Goal: Transaction & Acquisition: Purchase product/service

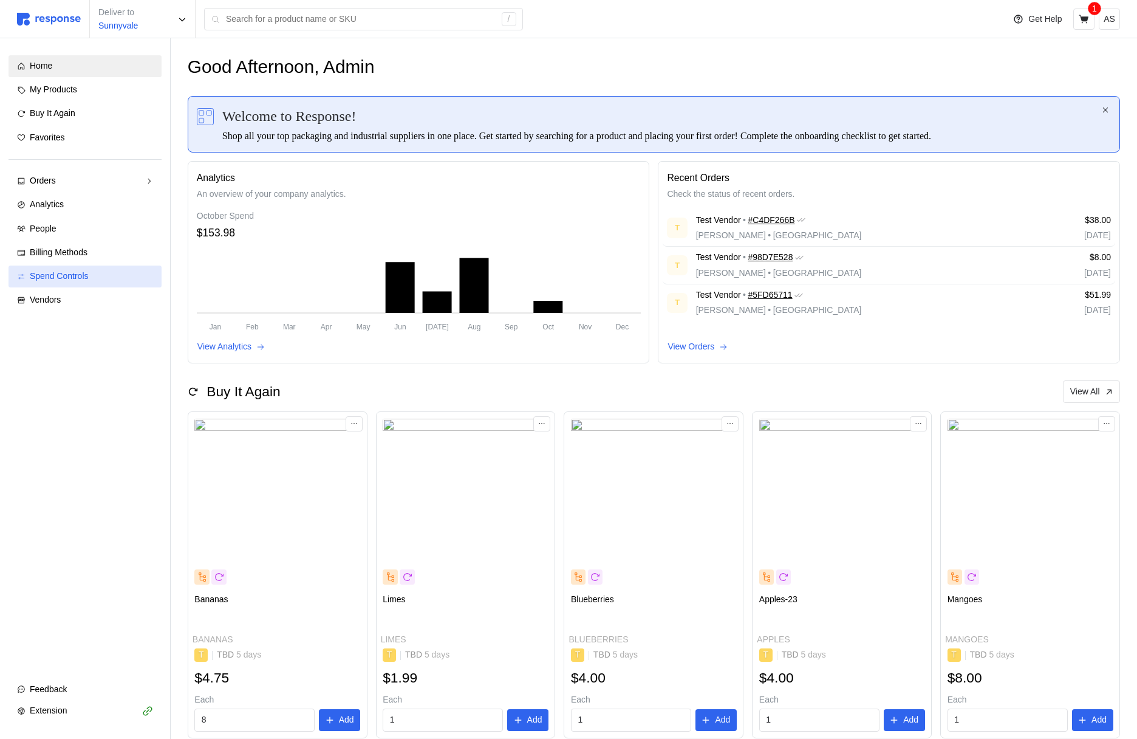
click at [107, 278] on div "Spend Controls" at bounding box center [91, 276] width 123 height 13
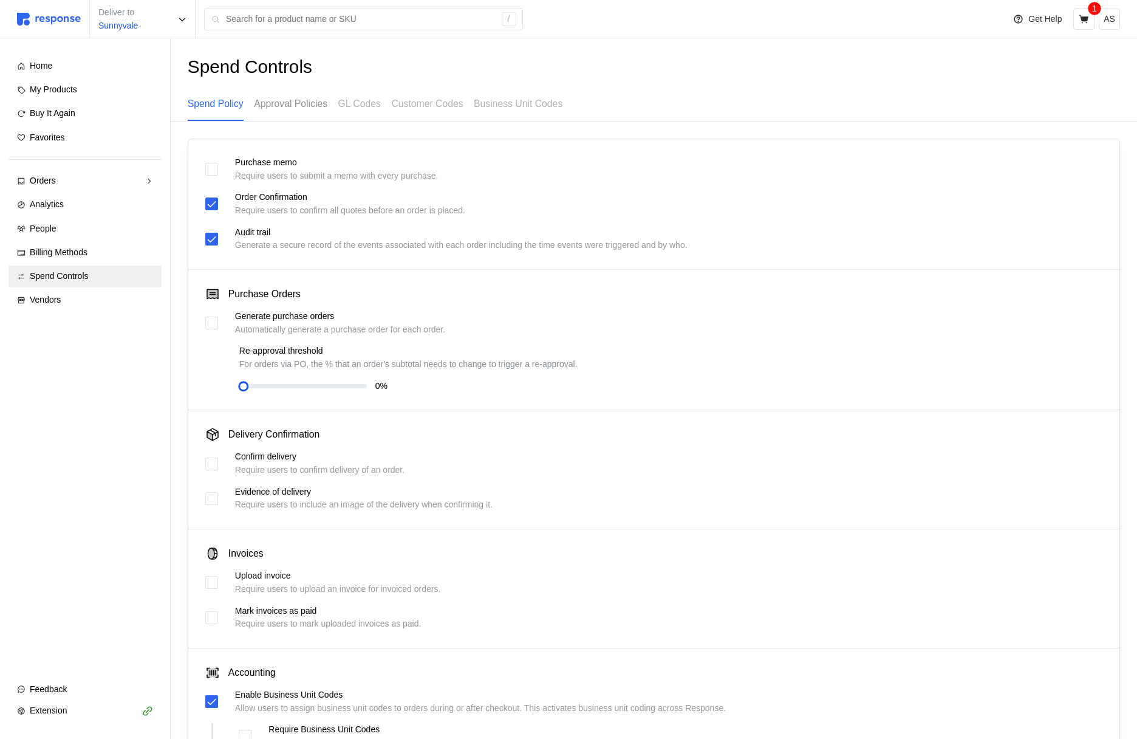
click at [301, 108] on p "Approval Policies" at bounding box center [291, 103] width 74 height 15
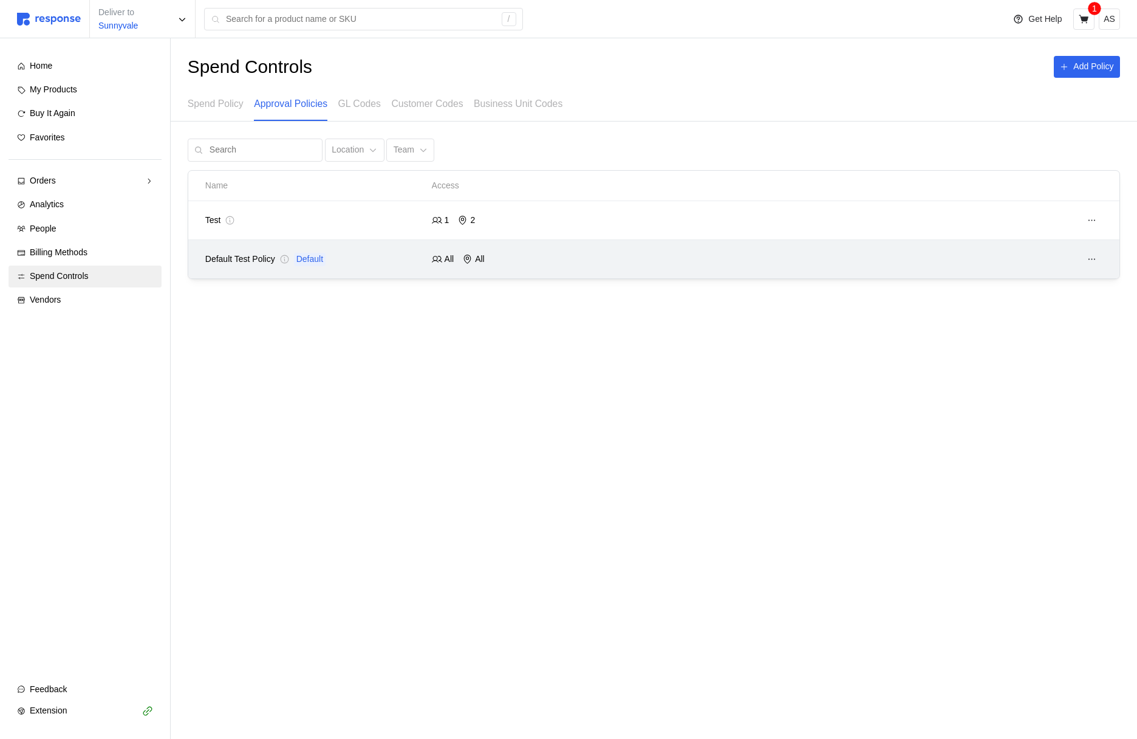
click at [838, 263] on div at bounding box center [880, 259] width 453 height 30
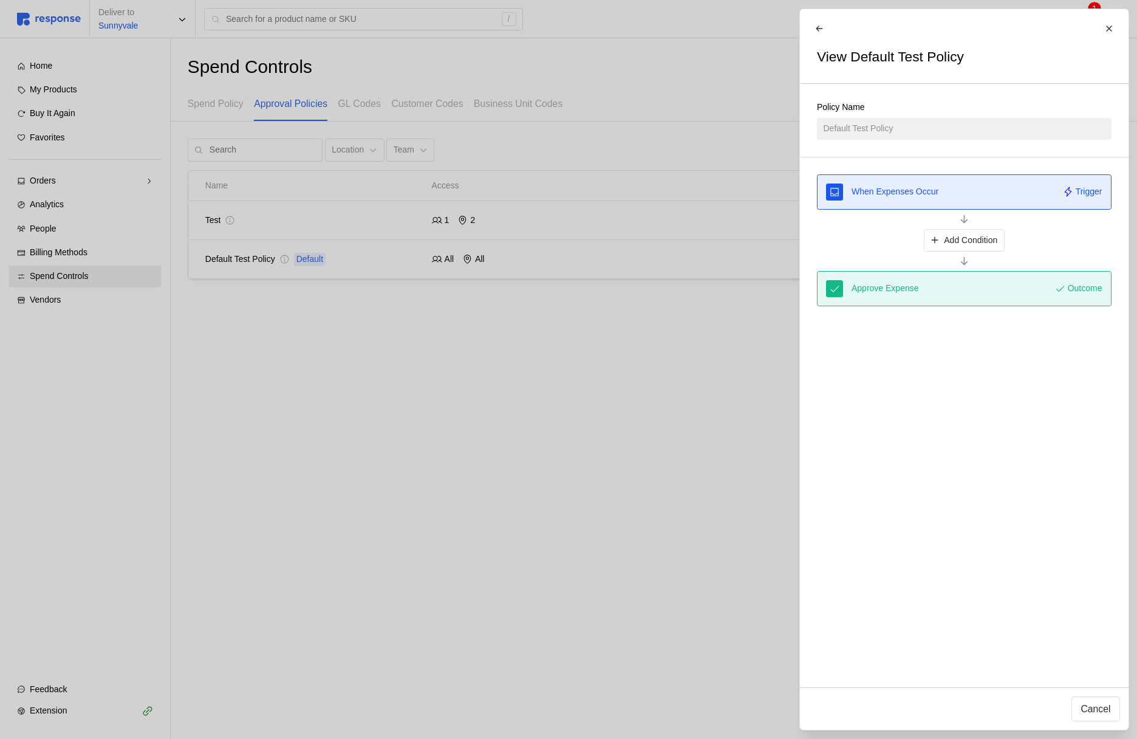
drag, startPoint x: 726, startPoint y: 241, endPoint x: 736, endPoint y: 213, distance: 29.2
click at [726, 241] on div at bounding box center [568, 369] width 1137 height 739
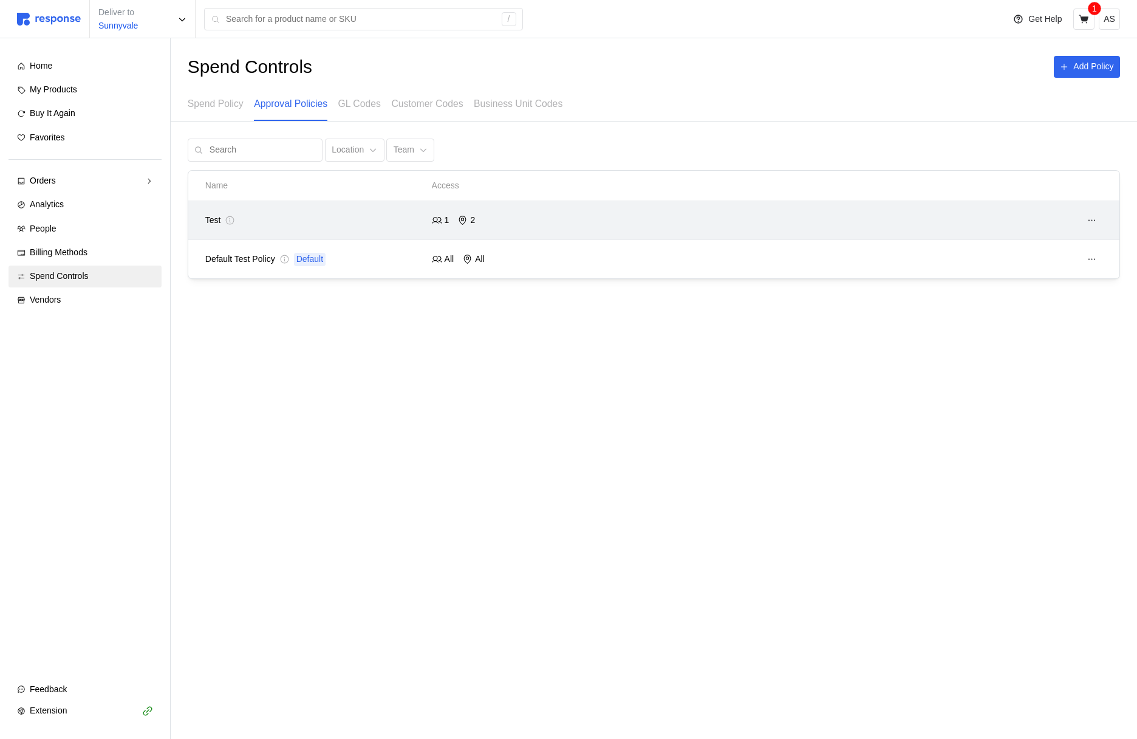
click at [730, 230] on div at bounding box center [880, 220] width 453 height 30
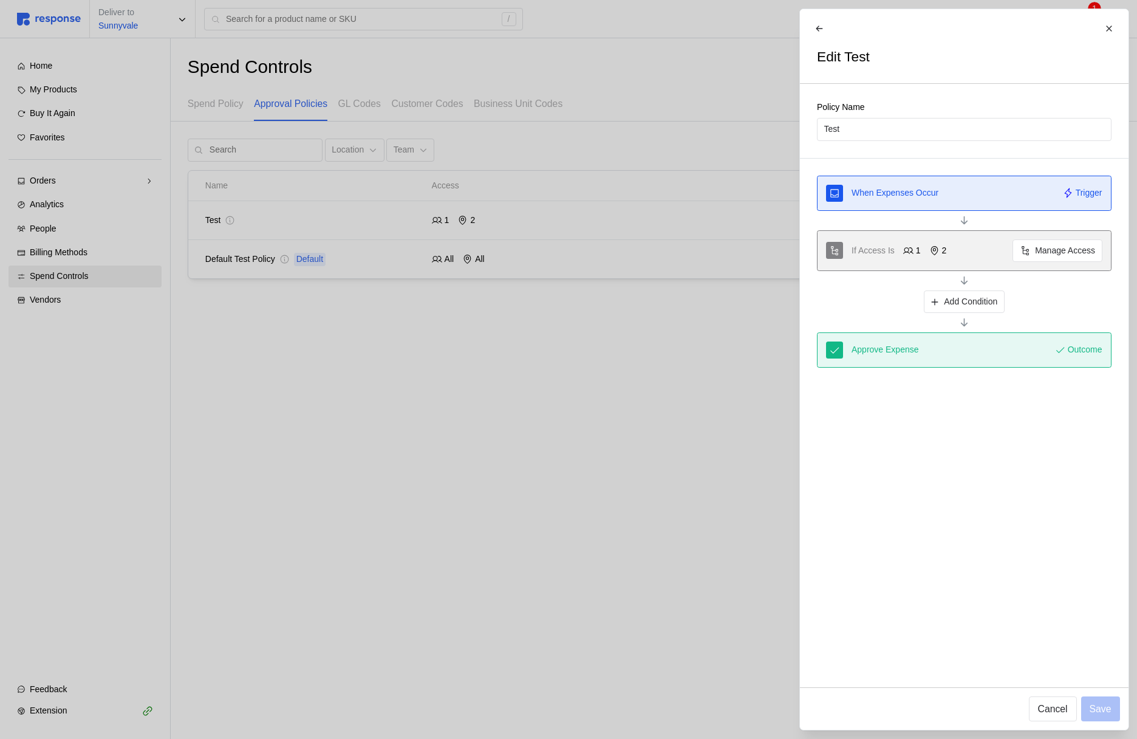
click at [679, 252] on div at bounding box center [568, 369] width 1137 height 739
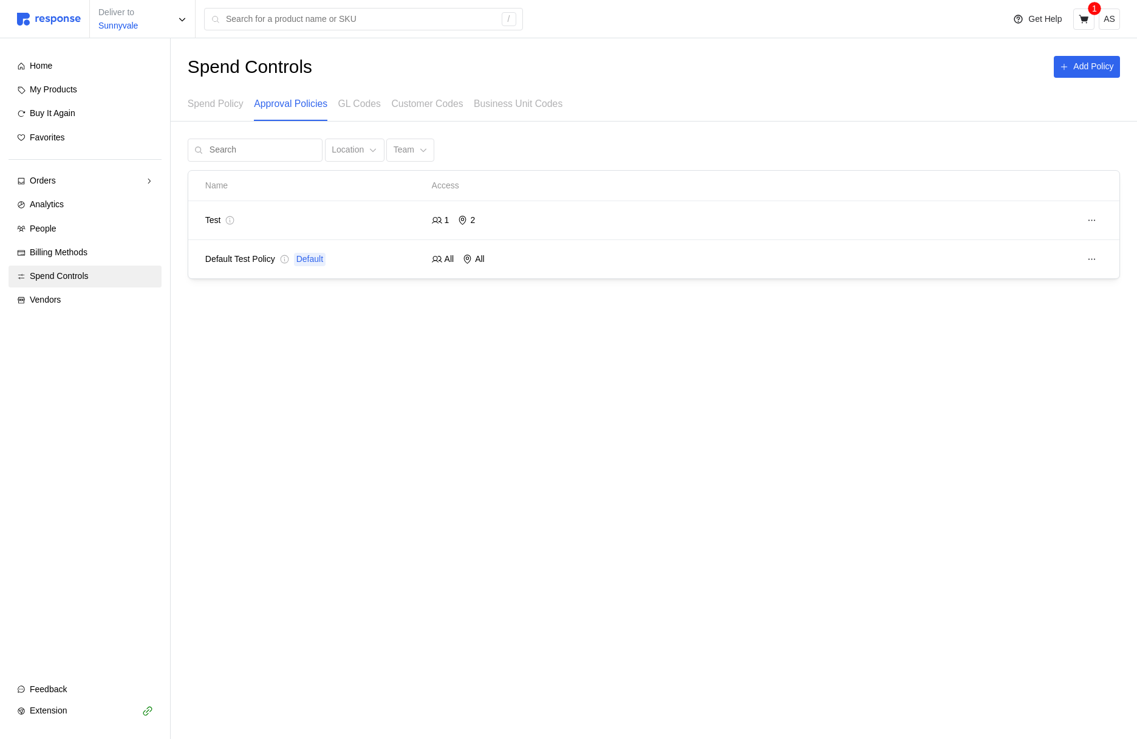
click at [679, 252] on div at bounding box center [880, 259] width 453 height 30
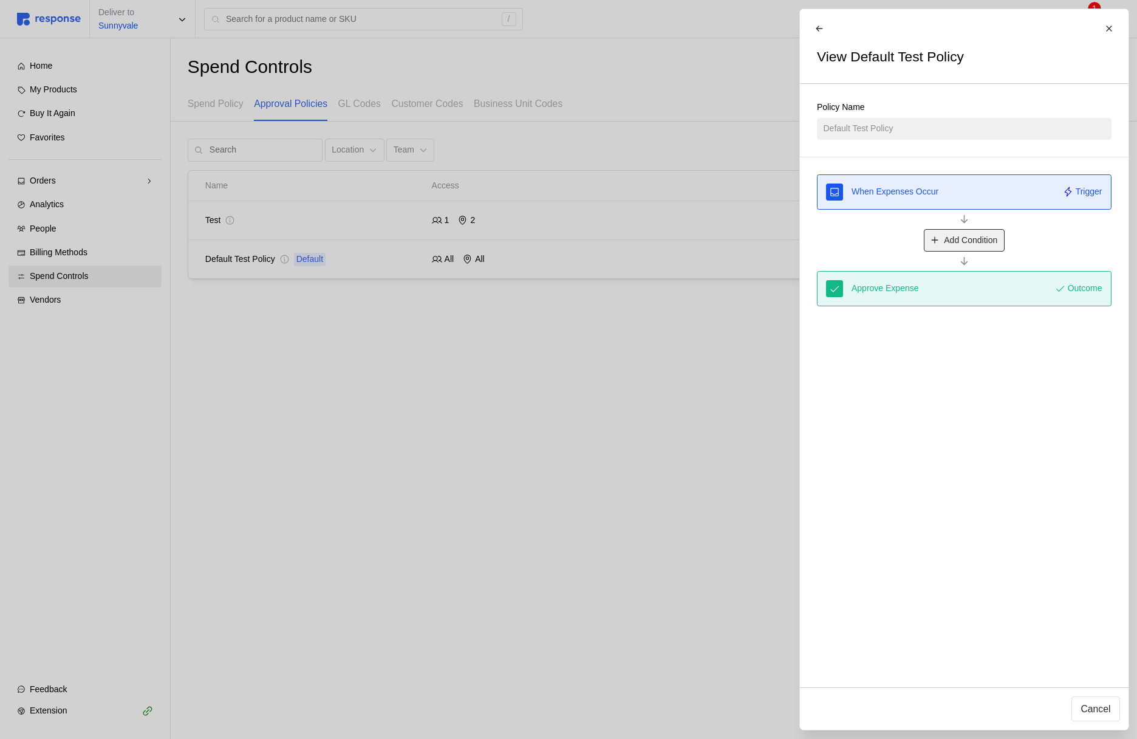
click at [969, 237] on p "Add Condition" at bounding box center [970, 240] width 53 height 13
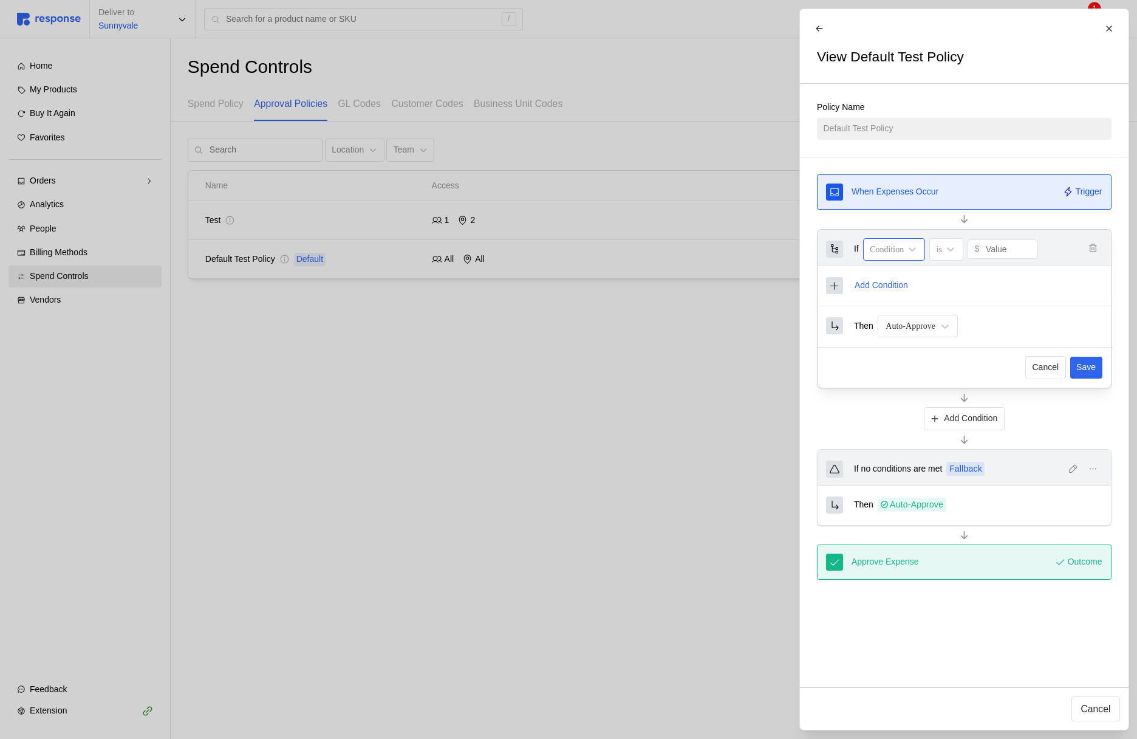
click at [895, 257] on div "Condition" at bounding box center [894, 249] width 63 height 22
click at [911, 281] on div "User Role" at bounding box center [914, 282] width 91 height 22
click at [951, 322] on icon at bounding box center [945, 326] width 12 height 12
click at [929, 385] on div "Requires Approval from" at bounding box center [928, 388] width 91 height 35
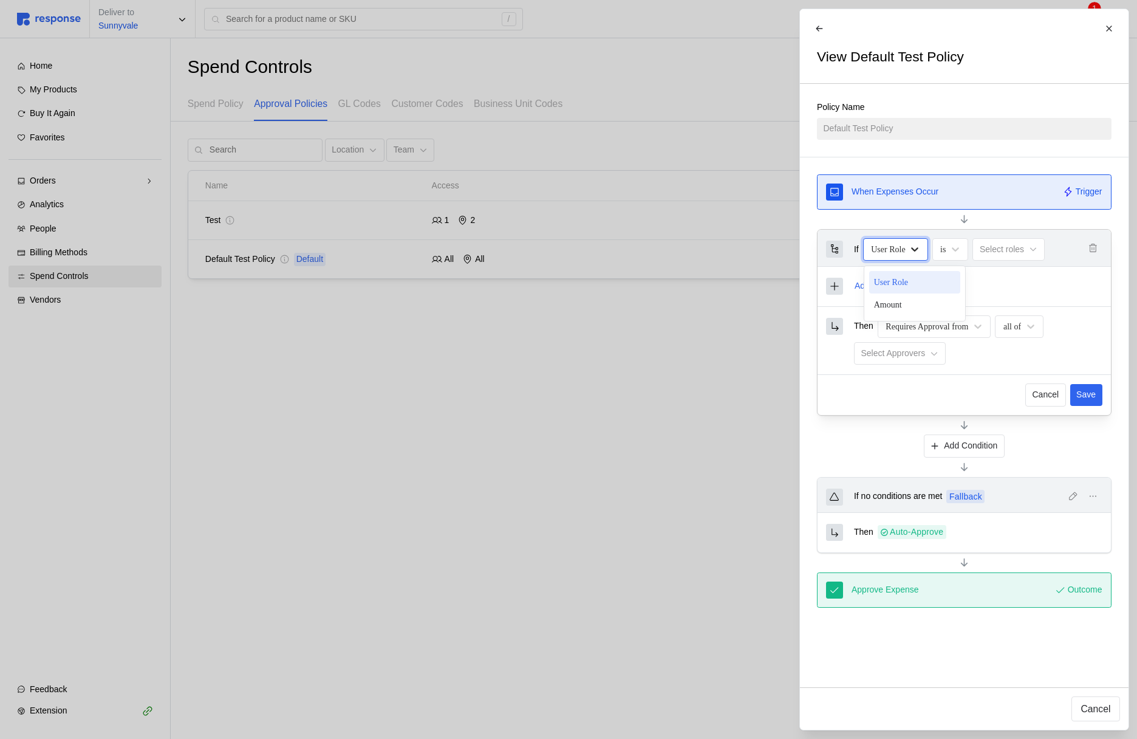
click at [921, 249] on icon at bounding box center [915, 249] width 12 height 12
click at [905, 297] on div "Amount" at bounding box center [914, 304] width 91 height 22
click at [1007, 249] on input "0" at bounding box center [1007, 249] width 46 height 18
click at [962, 249] on div "is" at bounding box center [944, 249] width 36 height 22
click at [964, 310] on div "is greater than" at bounding box center [981, 304] width 91 height 22
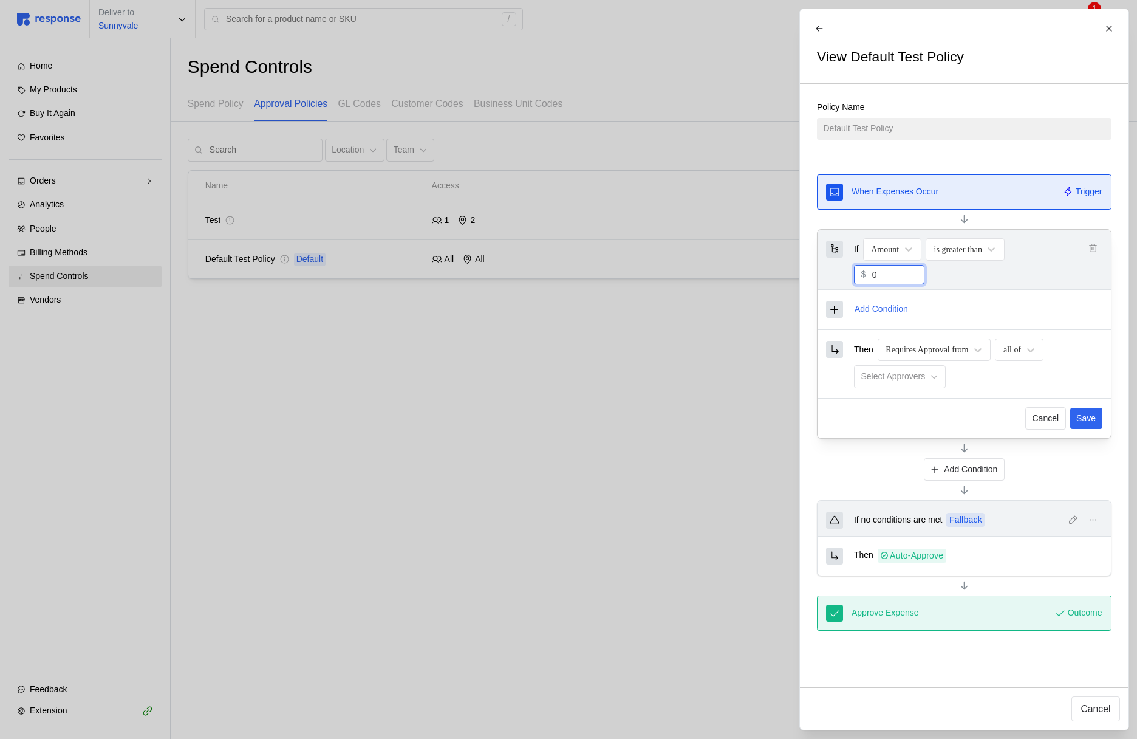
click at [907, 280] on input "0" at bounding box center [895, 275] width 46 height 18
type input "5"
click at [921, 384] on button "Select Approvers" at bounding box center [900, 376] width 92 height 23
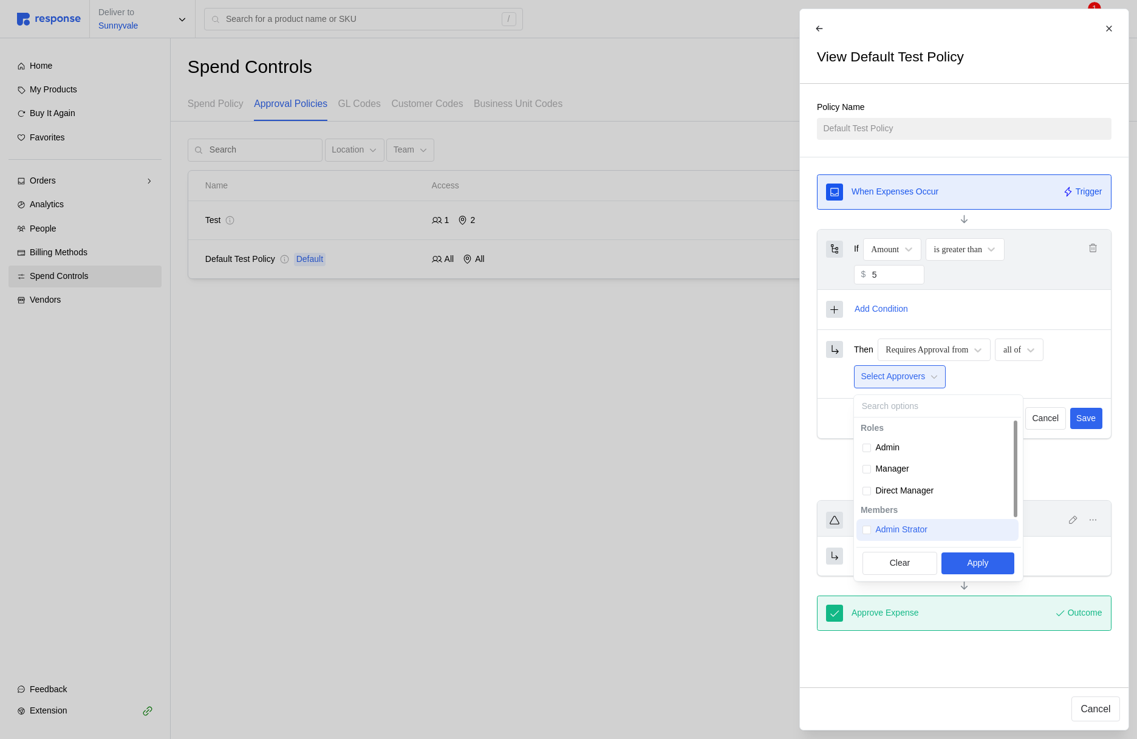
scroll to position [38, 0]
click at [908, 516] on p "[PERSON_NAME]" at bounding box center [911, 513] width 70 height 13
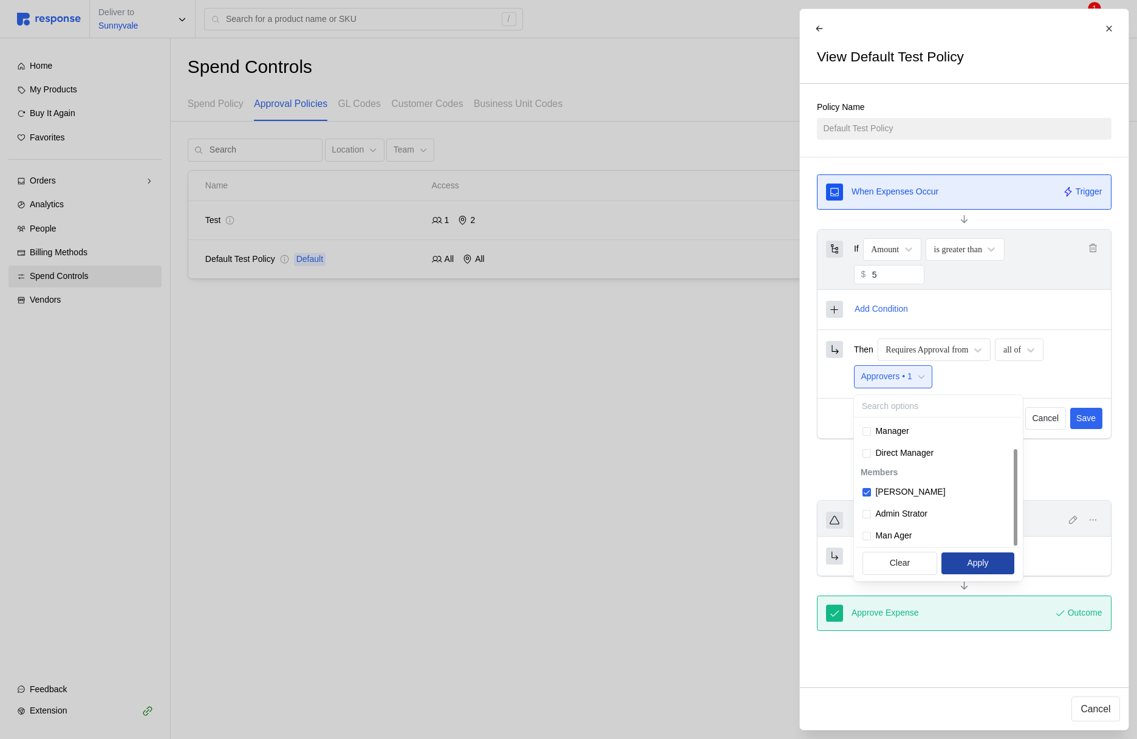
click at [993, 557] on button "Apply" at bounding box center [979, 563] width 74 height 22
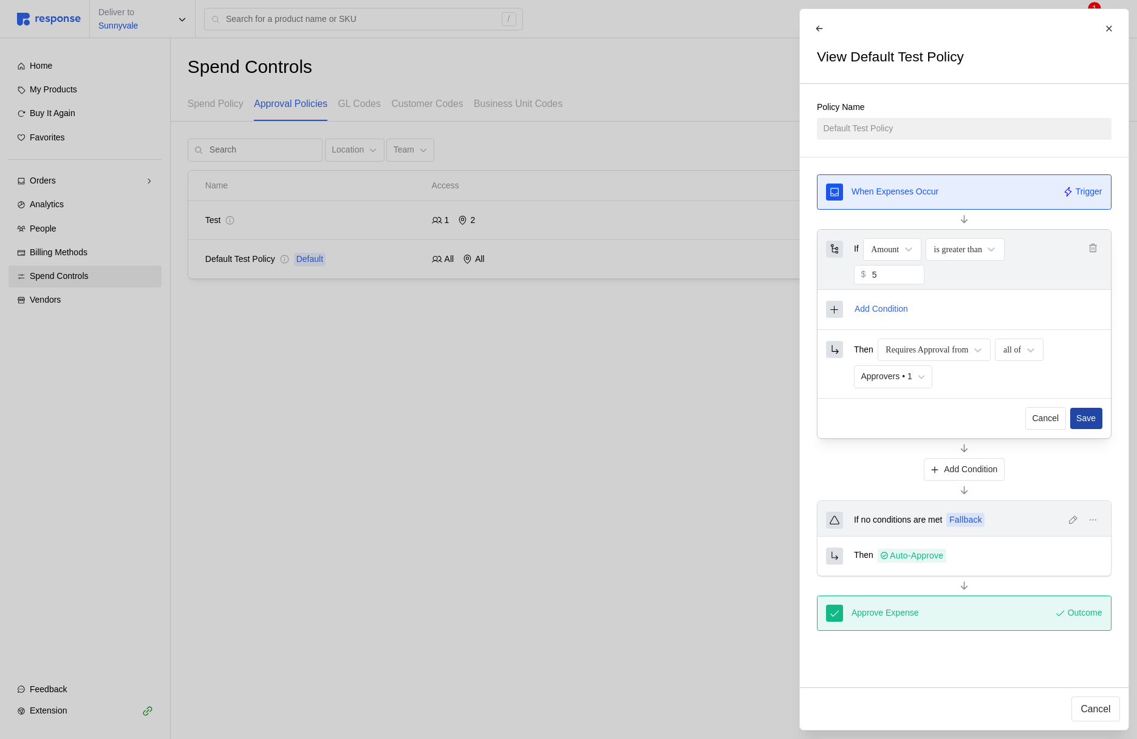
click at [1087, 425] on p "Save" at bounding box center [1086, 418] width 19 height 13
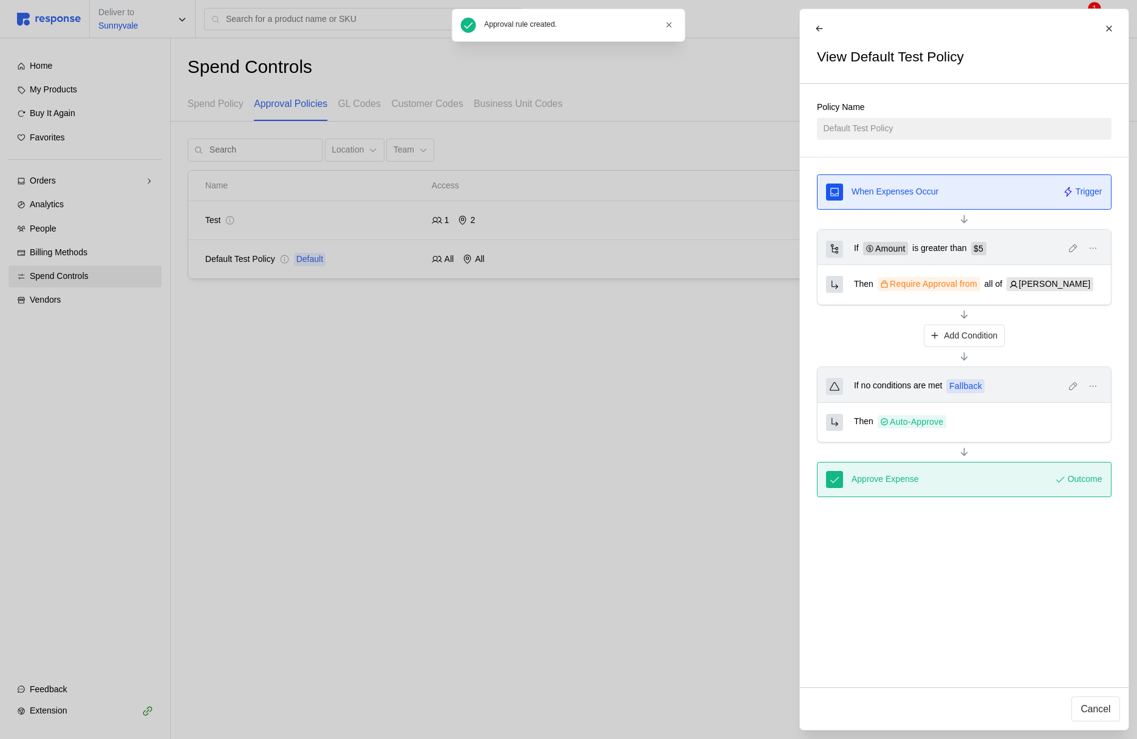
click at [638, 451] on div at bounding box center [568, 369] width 1137 height 739
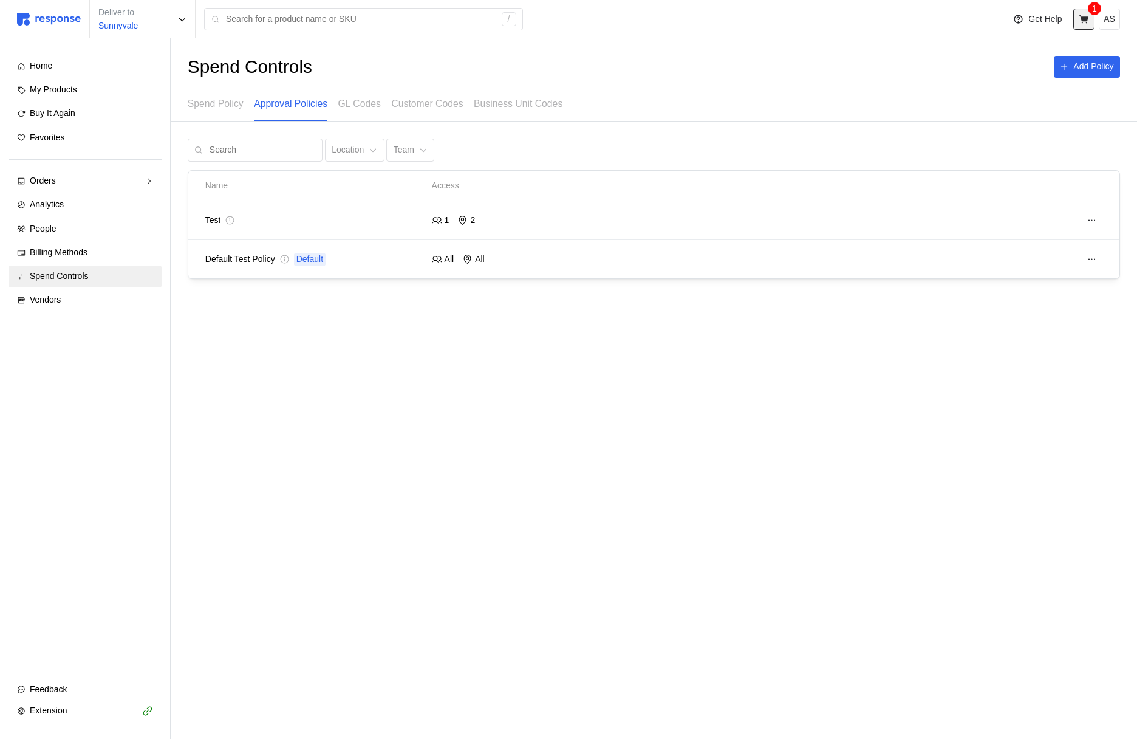
click at [1090, 18] on button at bounding box center [1084, 19] width 21 height 21
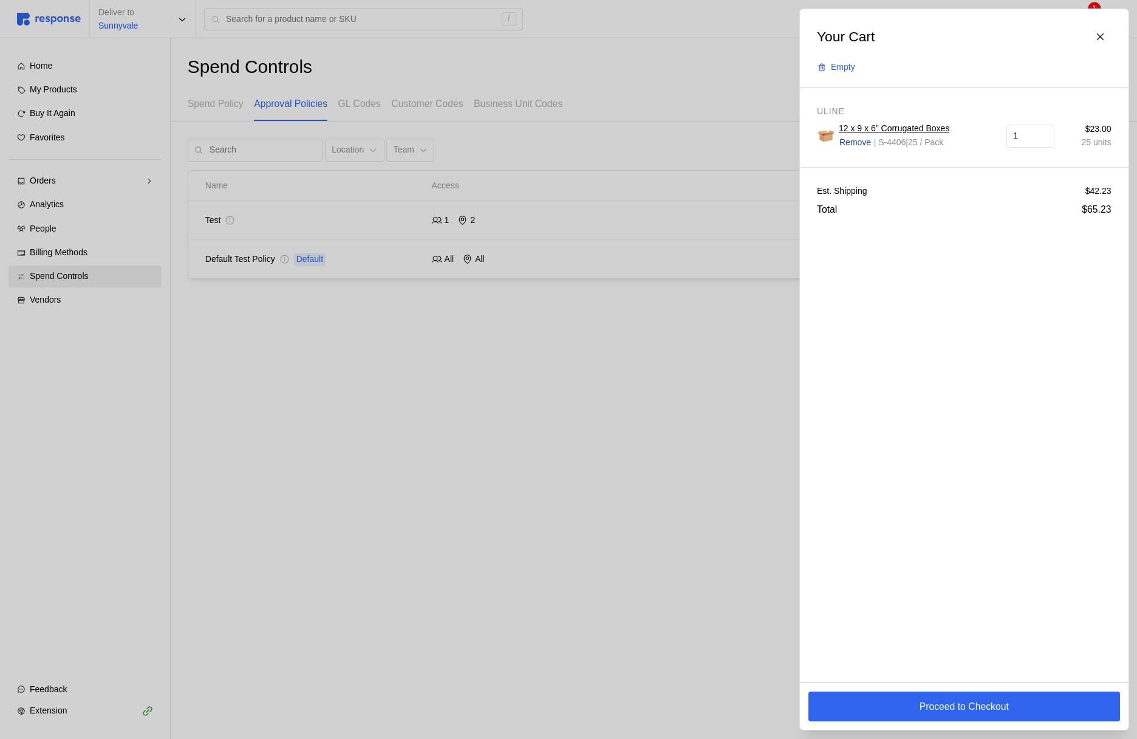
click at [861, 139] on p "Remove" at bounding box center [856, 142] width 32 height 13
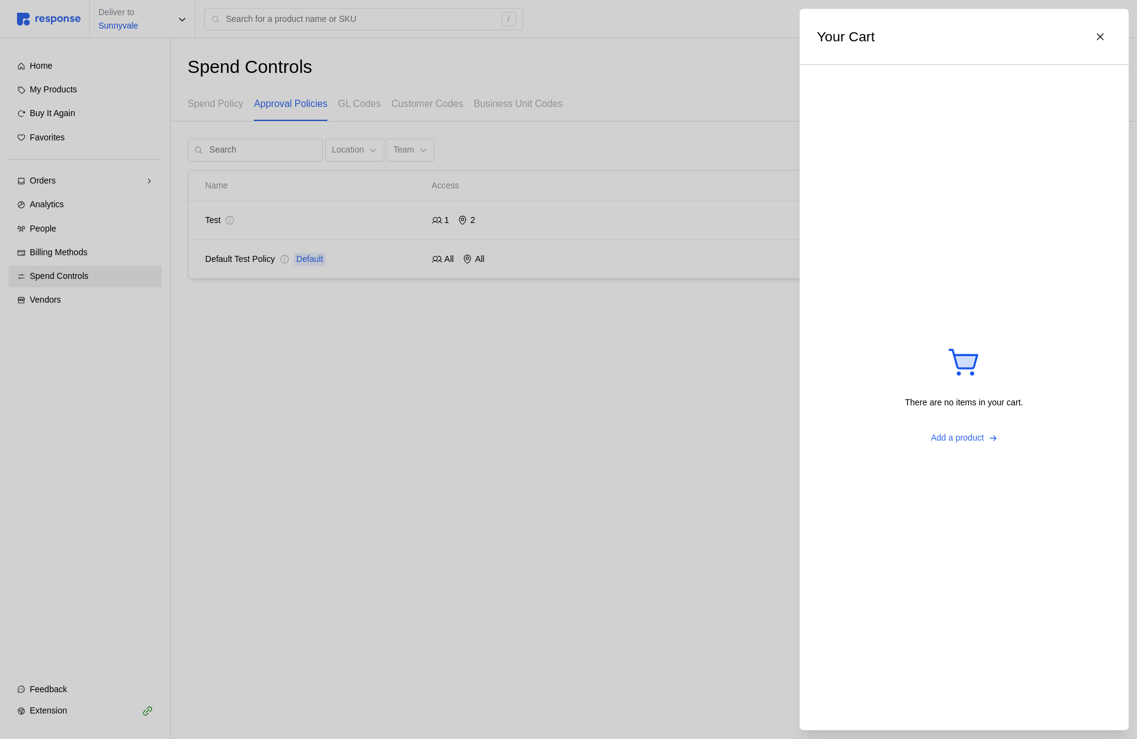
click at [448, 310] on div at bounding box center [568, 369] width 1137 height 739
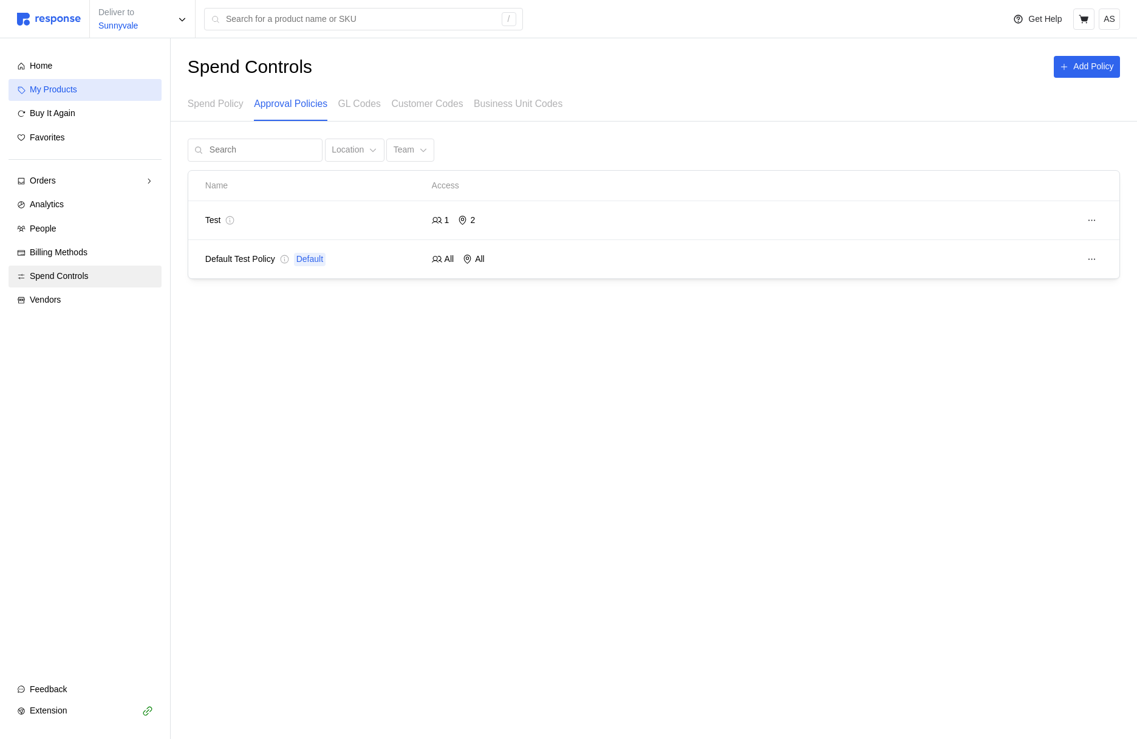
click at [111, 95] on div "My Products" at bounding box center [91, 89] width 123 height 13
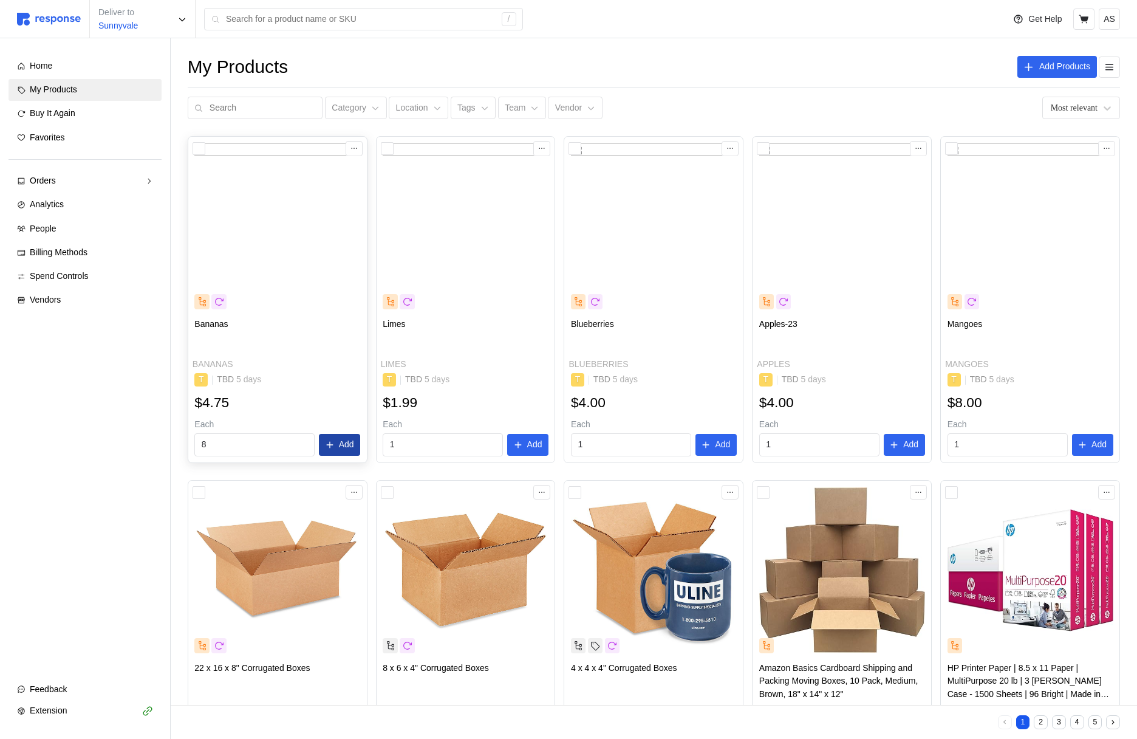
click at [345, 443] on p "Add" at bounding box center [346, 444] width 15 height 13
click at [706, 448] on icon at bounding box center [706, 445] width 9 height 9
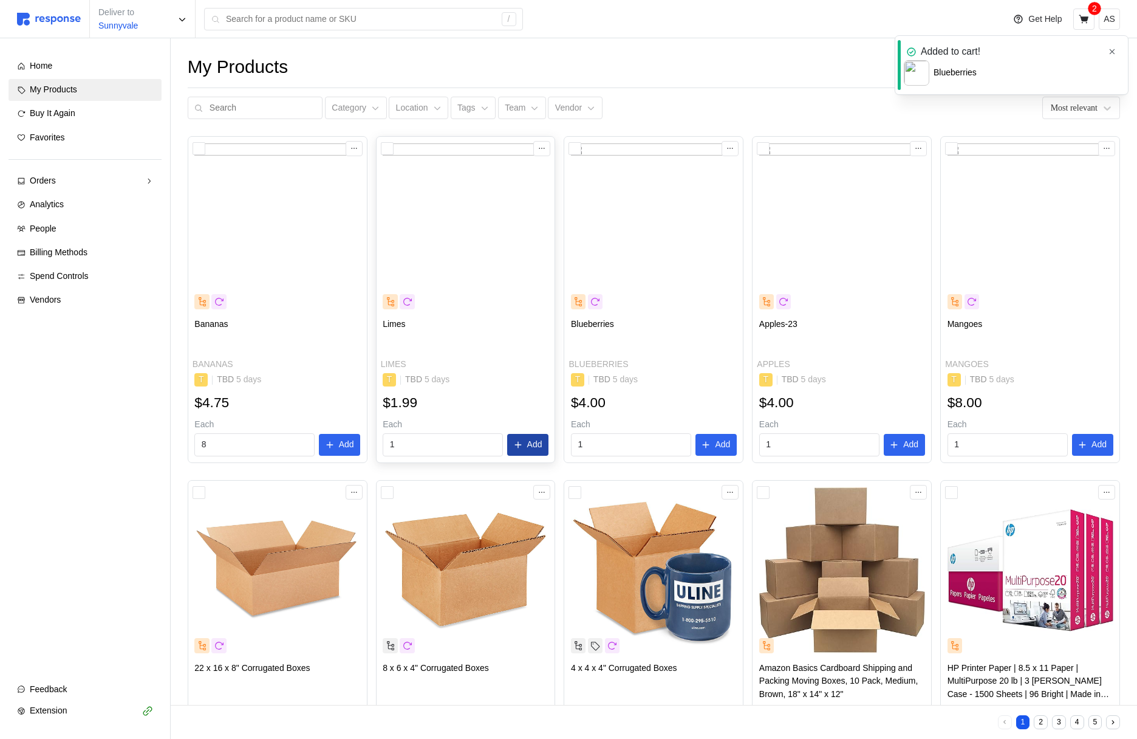
click at [546, 443] on button "Add" at bounding box center [527, 445] width 41 height 22
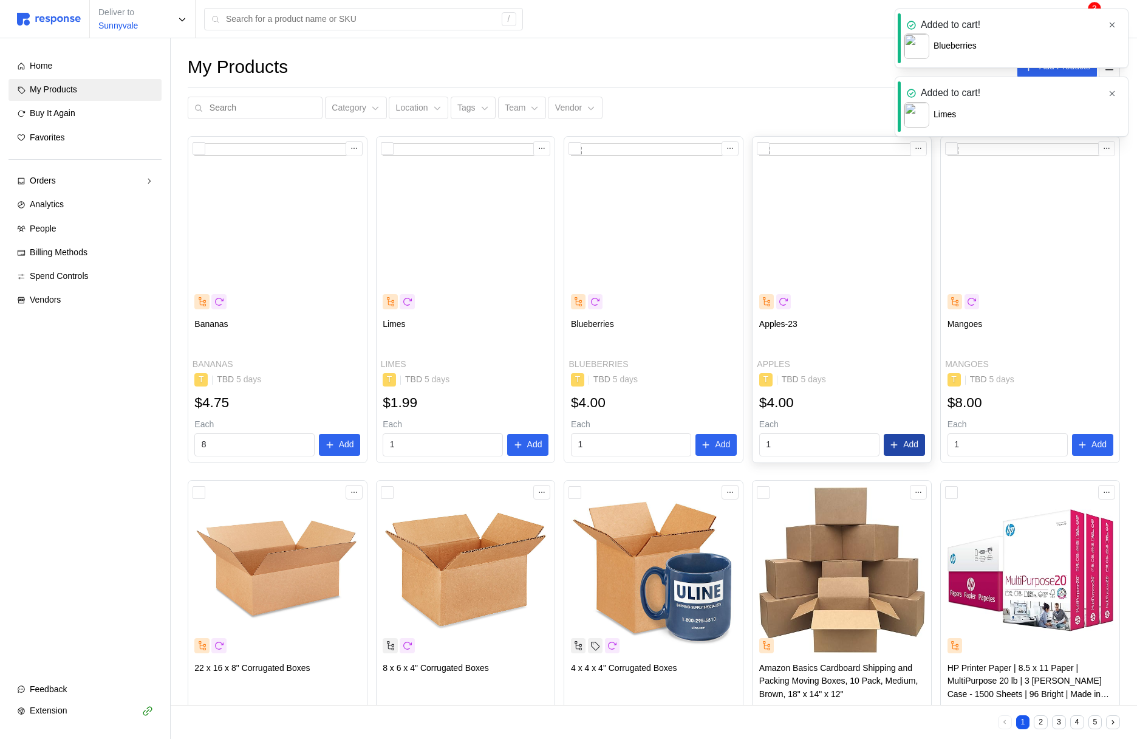
click at [913, 441] on p "Add" at bounding box center [910, 444] width 15 height 13
click at [1092, 444] on p "Add" at bounding box center [1099, 444] width 15 height 13
click at [1115, 24] on icon "button" at bounding box center [1112, 25] width 9 height 9
click at [1089, 22] on div "Added to cart!" at bounding box center [1003, 25] width 199 height 15
click at [1116, 25] on icon "button" at bounding box center [1112, 25] width 9 height 9
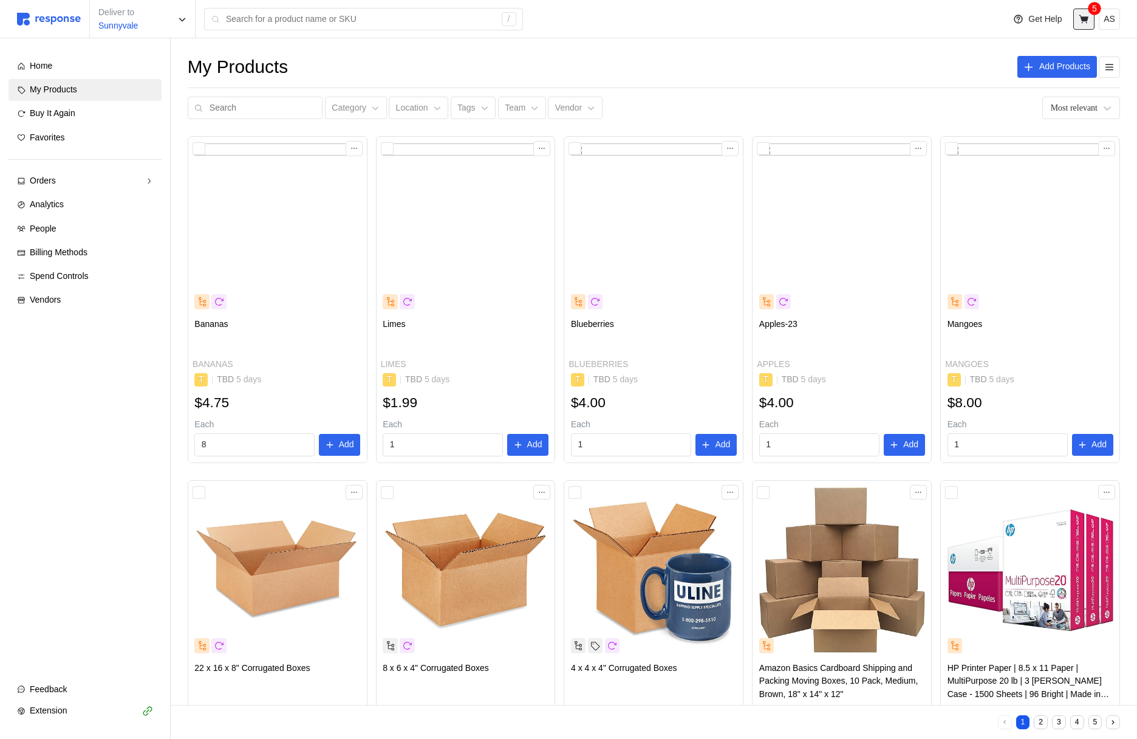
click at [1085, 23] on icon at bounding box center [1084, 19] width 11 height 11
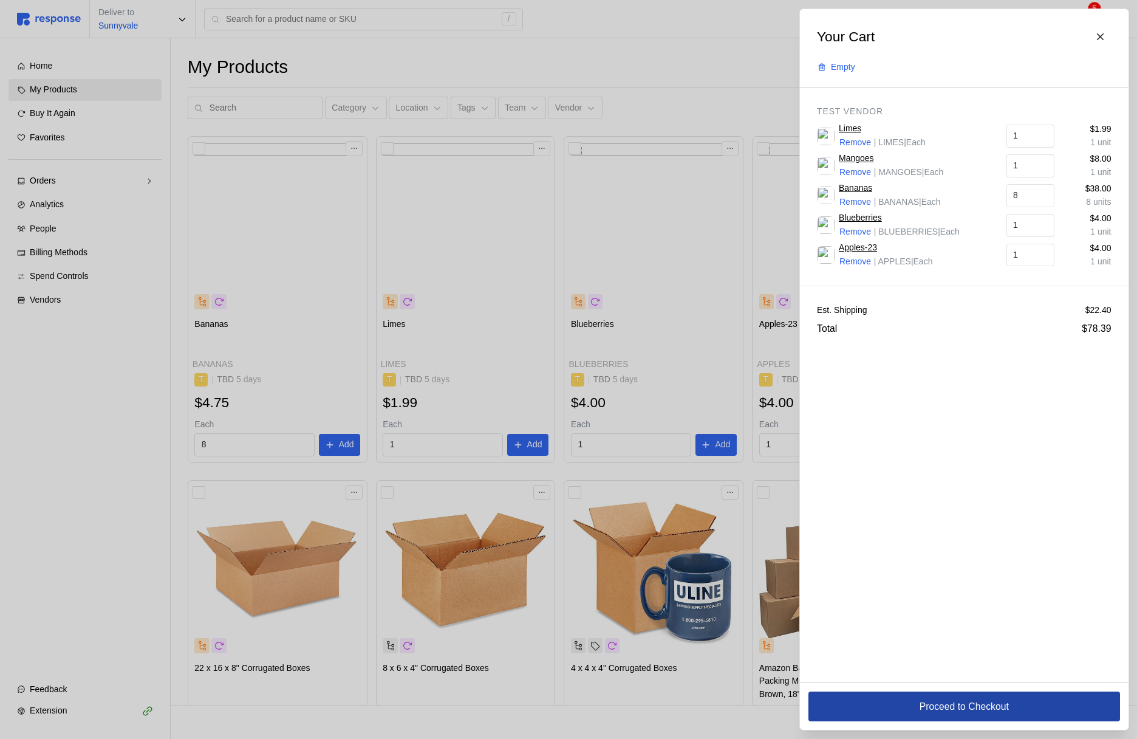
click at [947, 704] on p "Proceed to Checkout" at bounding box center [963, 706] width 89 height 15
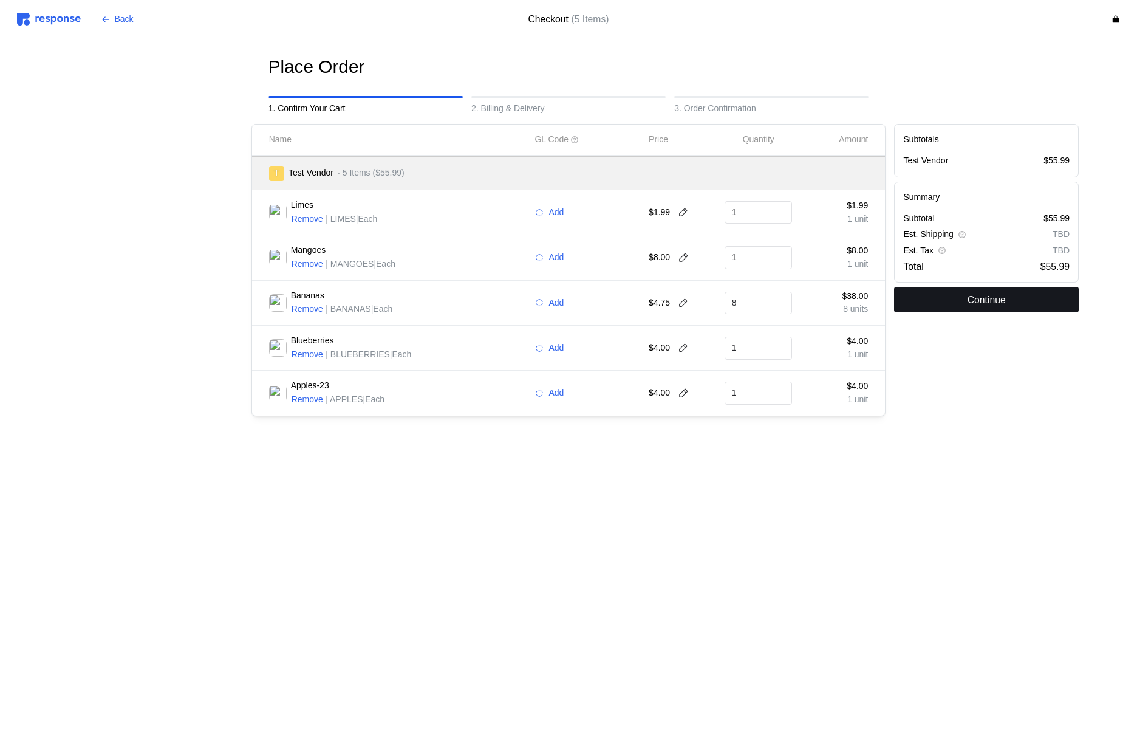
click at [938, 299] on button "Continue" at bounding box center [986, 300] width 185 height 26
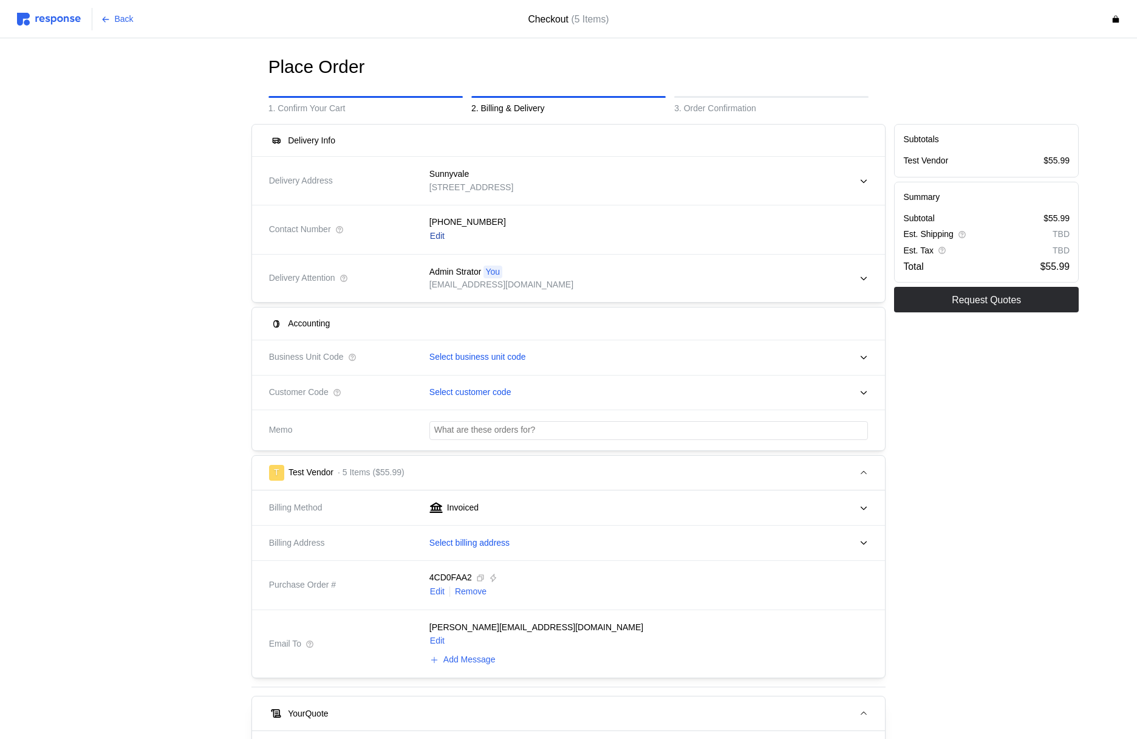
click at [443, 235] on p "Edit" at bounding box center [437, 236] width 15 height 13
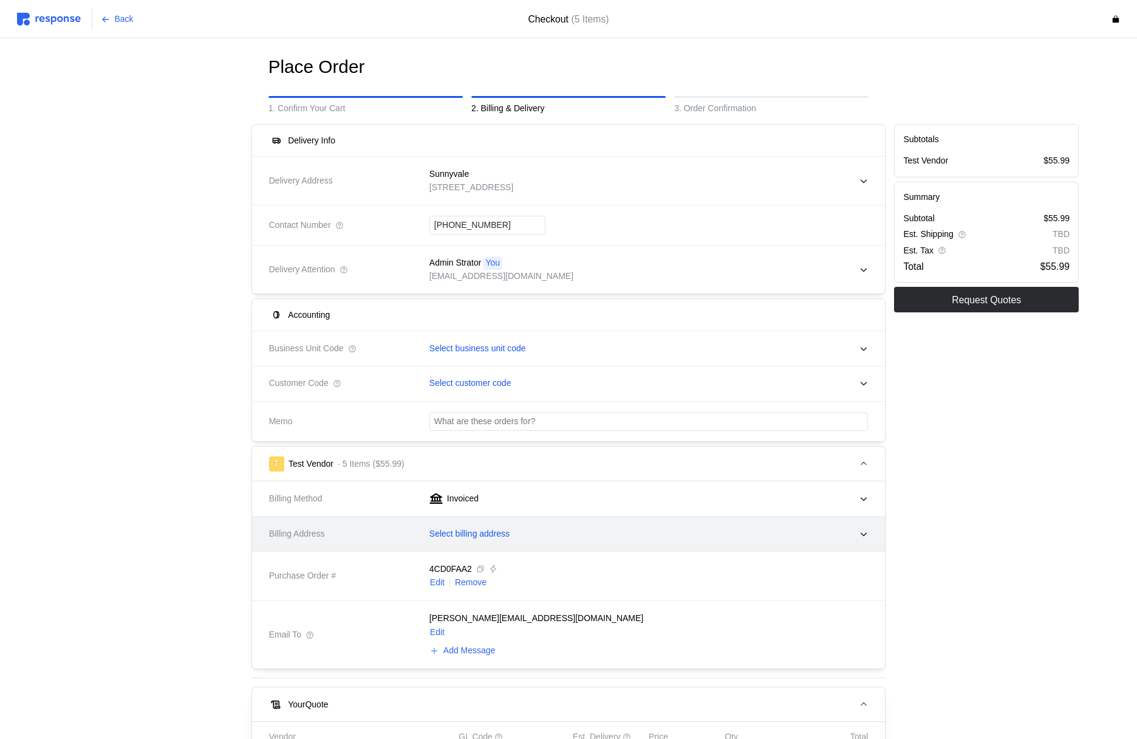
click at [481, 529] on p "Select billing address" at bounding box center [470, 533] width 80 height 13
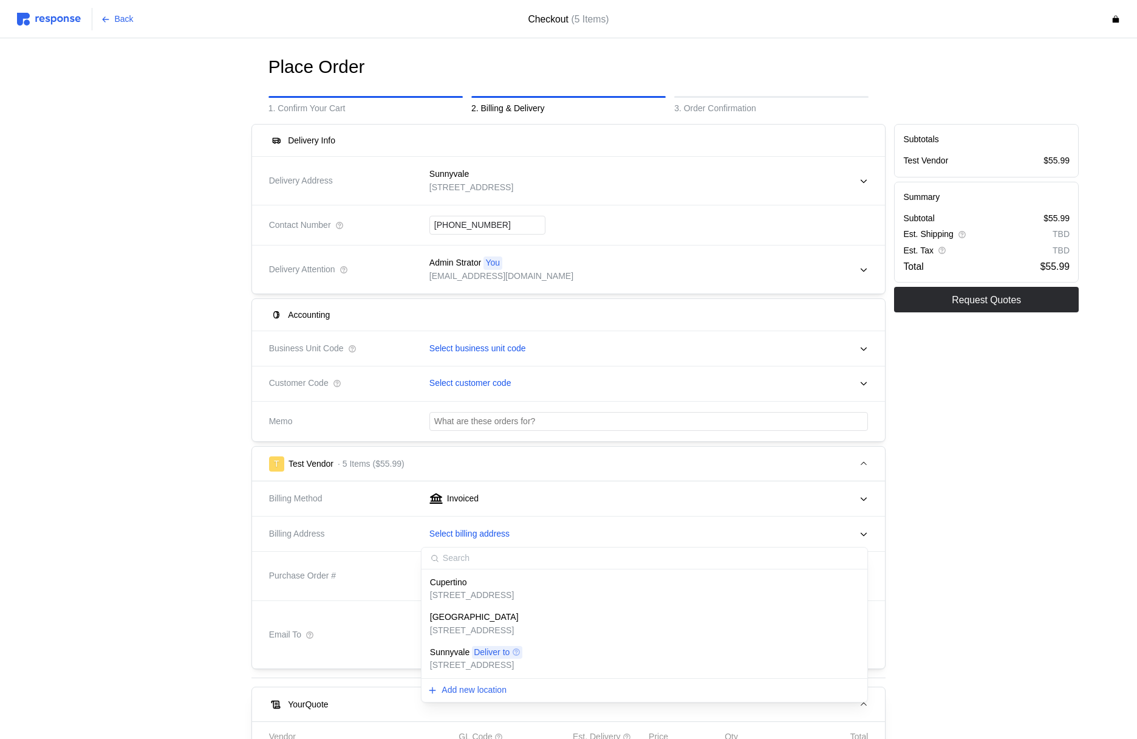
click at [491, 581] on div "Cupertino" at bounding box center [472, 582] width 84 height 13
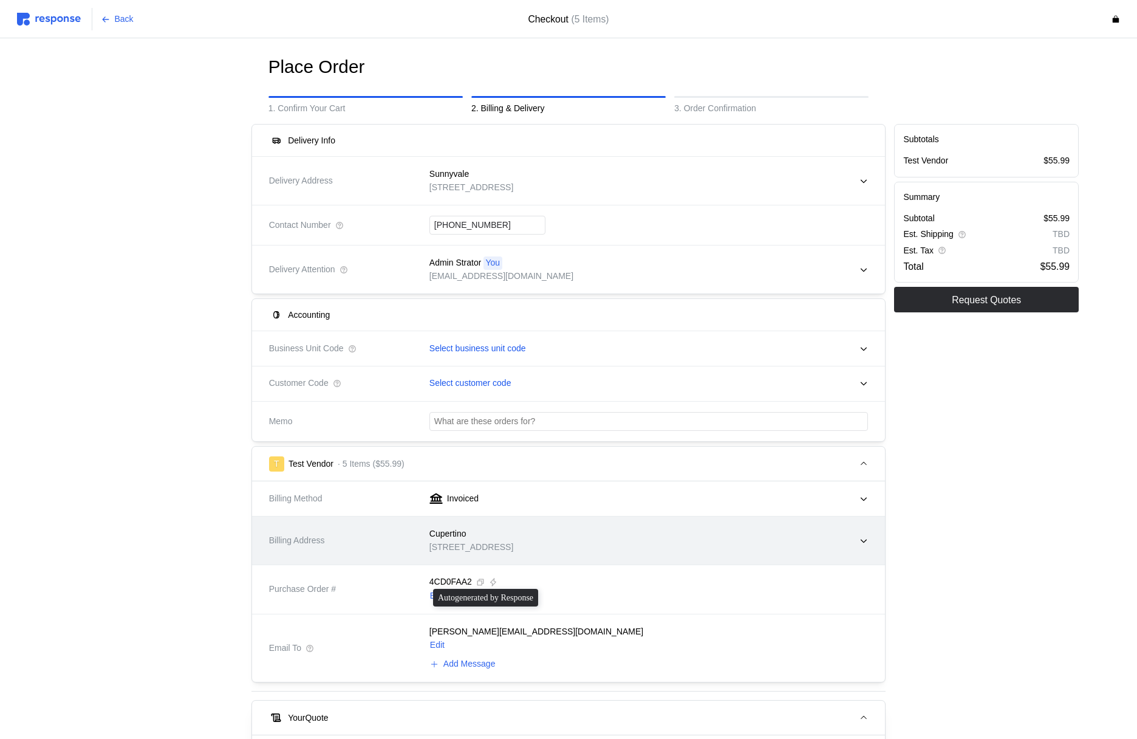
click at [492, 544] on p "[STREET_ADDRESS]" at bounding box center [472, 547] width 84 height 13
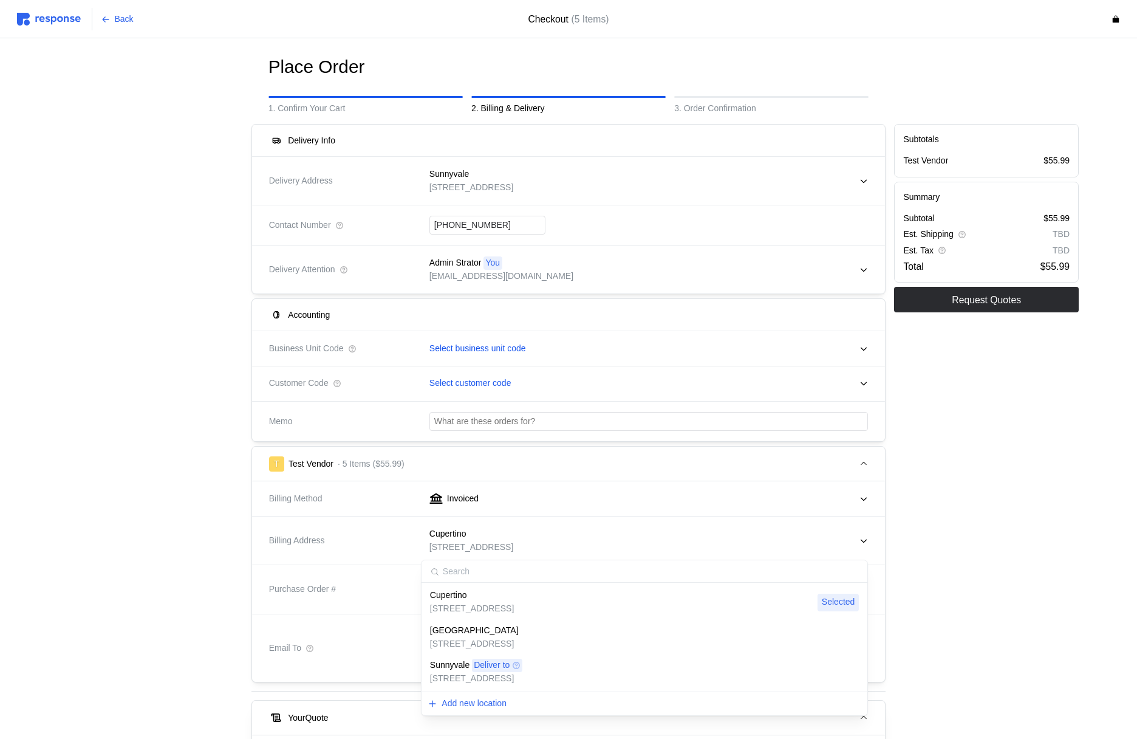
click at [490, 622] on div "San Francisco [STREET_ADDRESS]" at bounding box center [644, 637] width 442 height 35
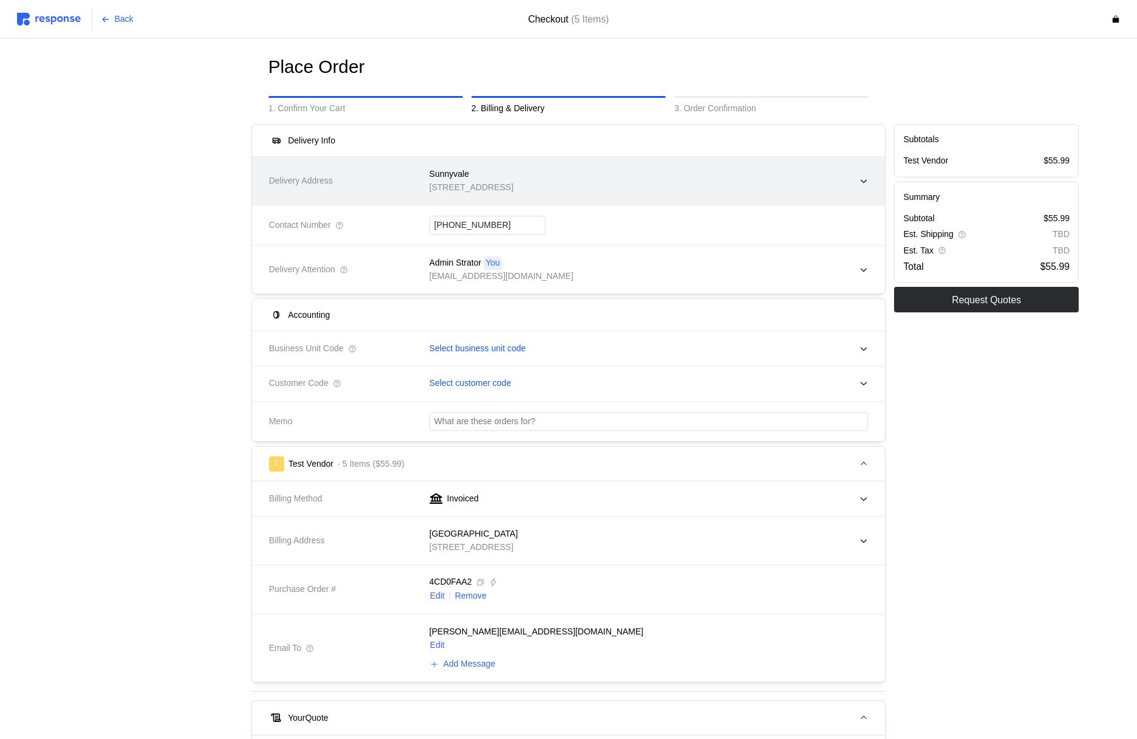
click at [691, 194] on div "Sunnyvale [STREET_ADDRESS]" at bounding box center [645, 180] width 448 height 43
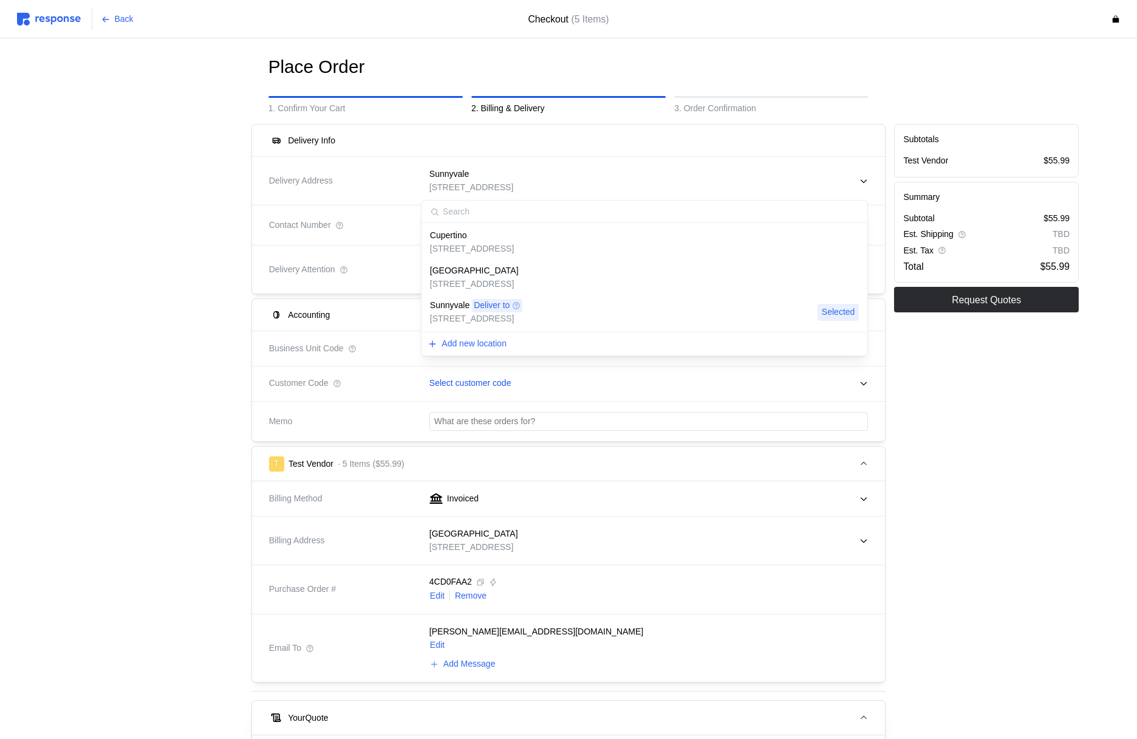
click at [519, 270] on div "[GEOGRAPHIC_DATA]" at bounding box center [474, 270] width 89 height 13
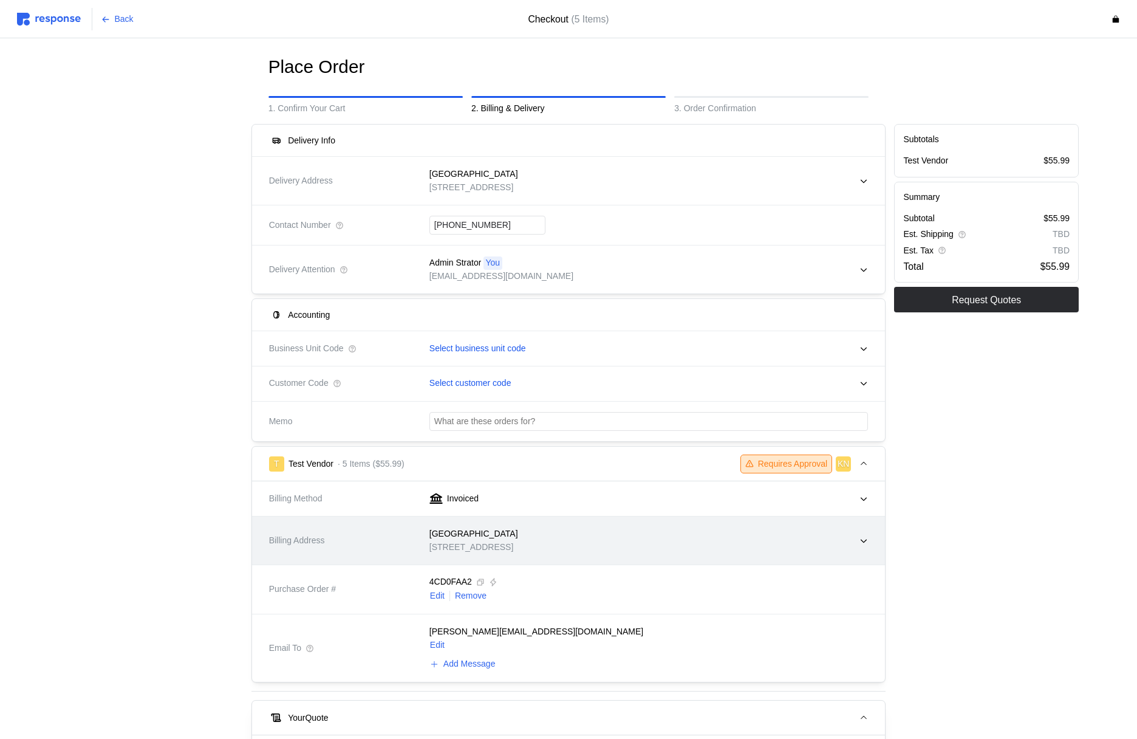
click at [516, 538] on div "[GEOGRAPHIC_DATA]" at bounding box center [474, 533] width 89 height 13
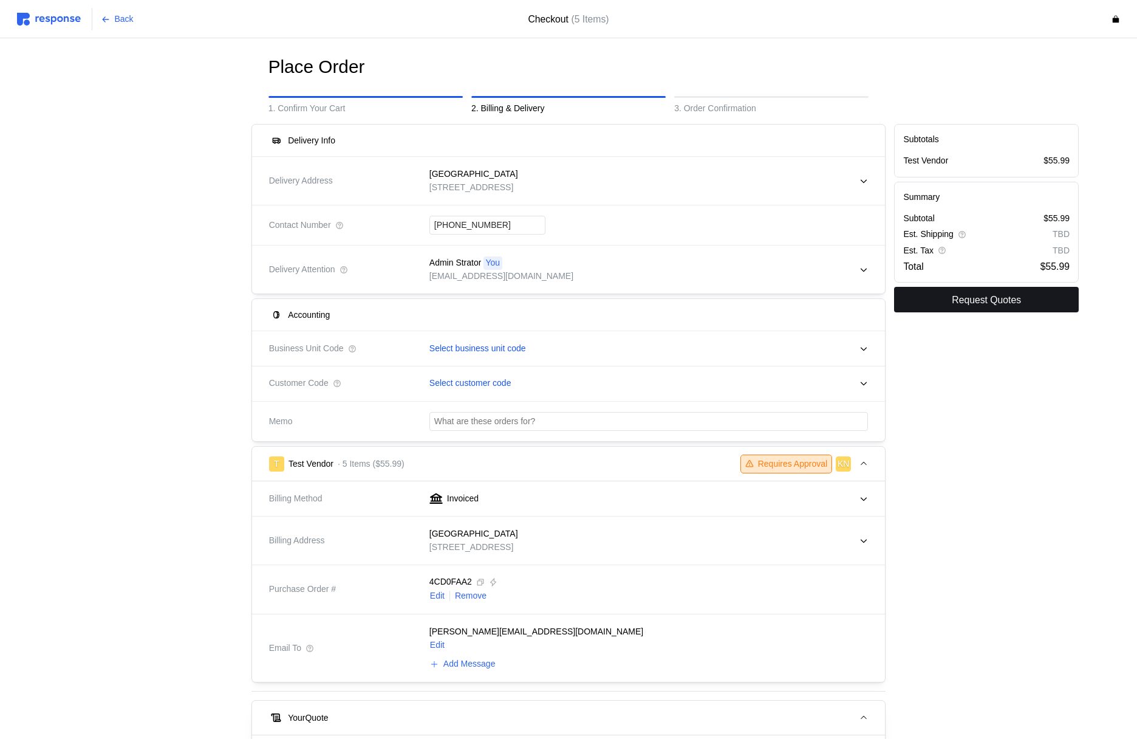
click at [994, 296] on p "Request Quotes" at bounding box center [986, 299] width 69 height 15
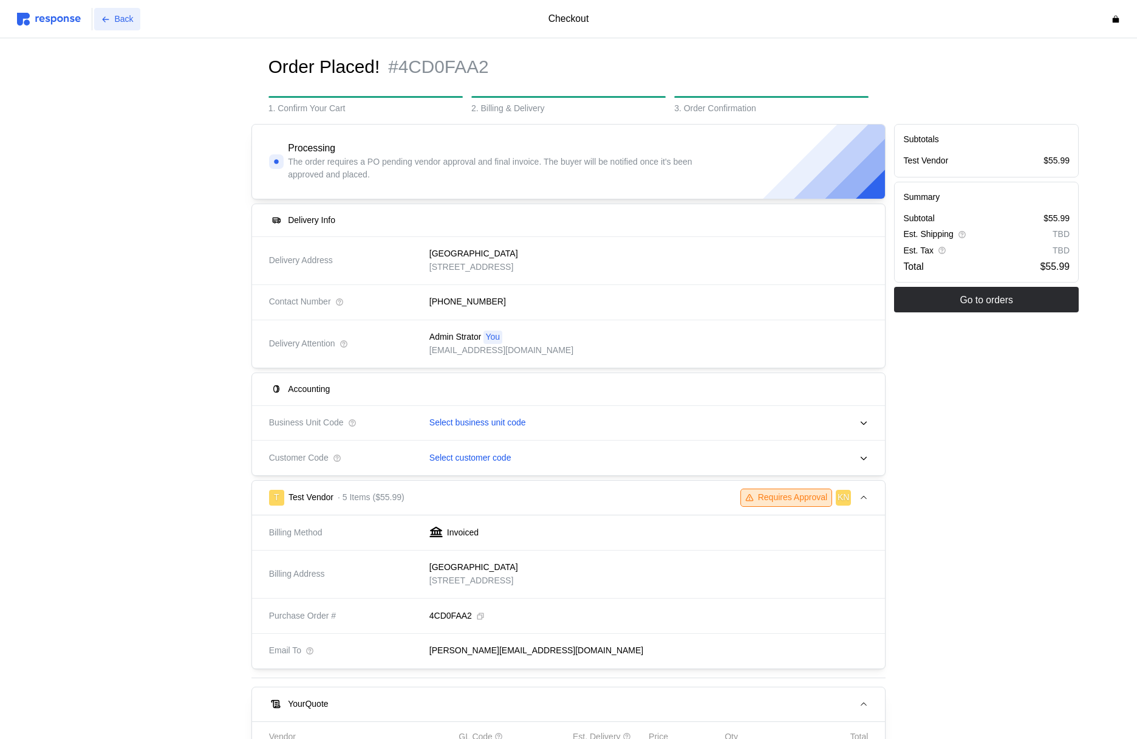
click at [115, 18] on p "Back" at bounding box center [124, 19] width 19 height 13
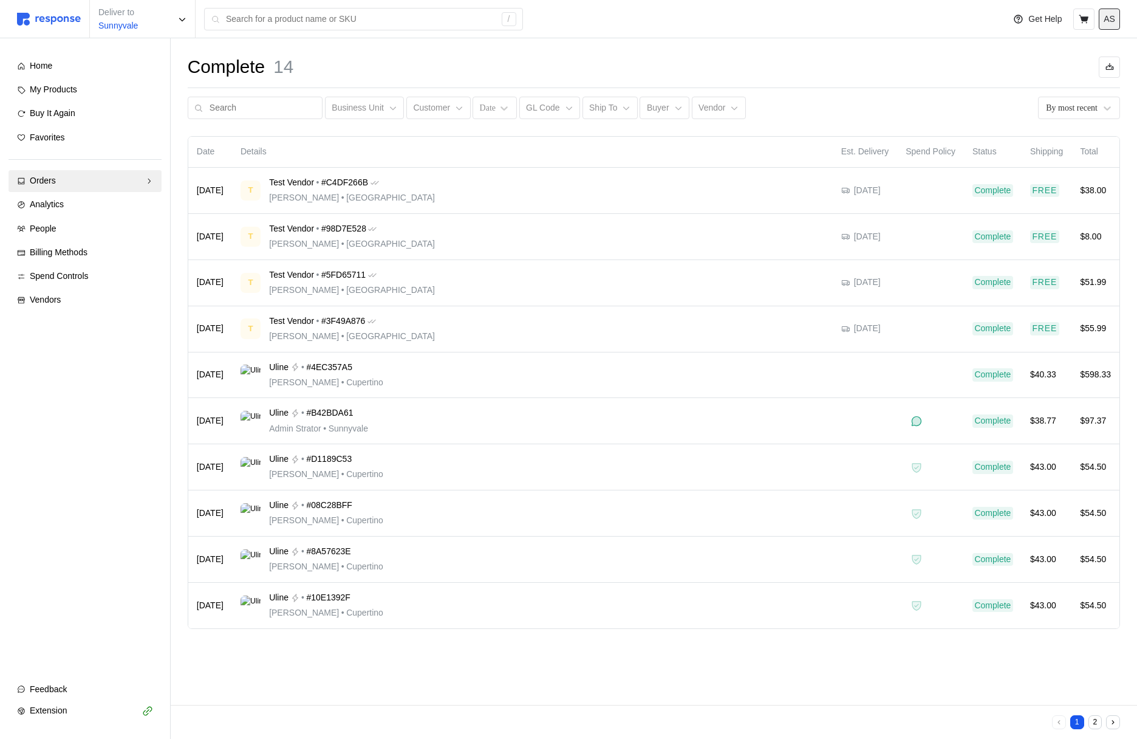
click at [1105, 21] on p "AS" at bounding box center [1110, 19] width 12 height 13
click at [1056, 73] on p "Logout" at bounding box center [1073, 69] width 78 height 13
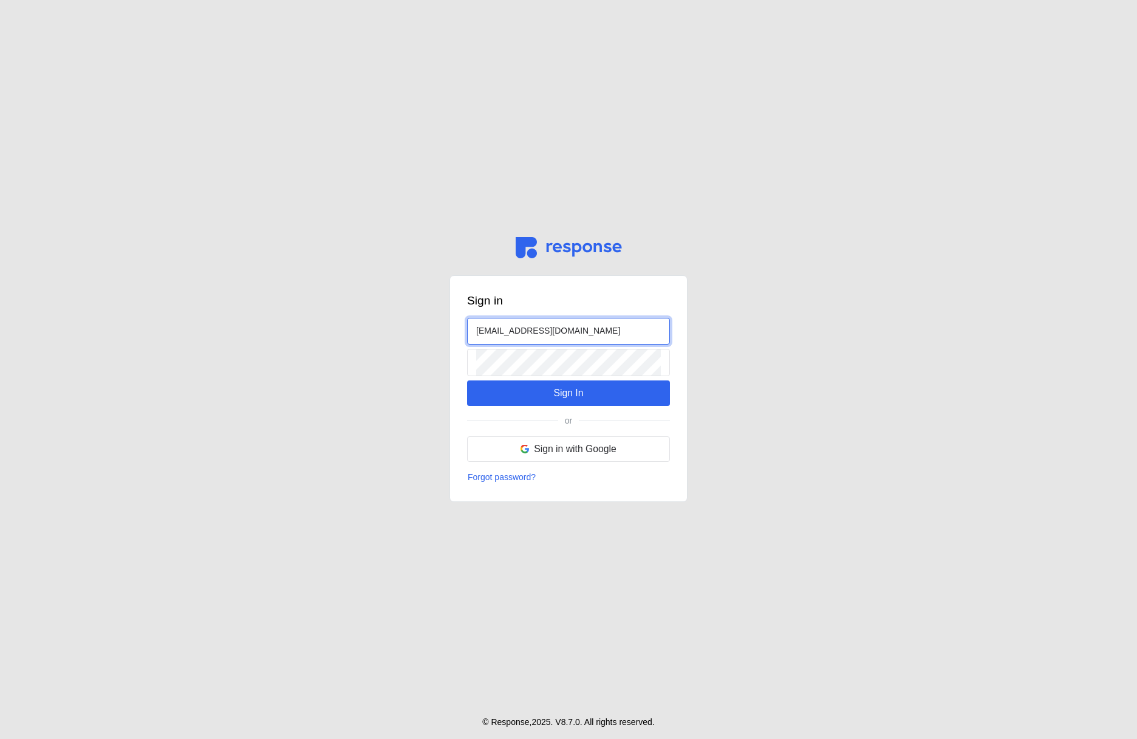
click at [492, 323] on input "[EMAIL_ADDRESS][DOMAIN_NAME]" at bounding box center [568, 331] width 185 height 26
type input "[PERSON_NAME][EMAIL_ADDRESS][DOMAIN_NAME]"
